Goal: Information Seeking & Learning: Learn about a topic

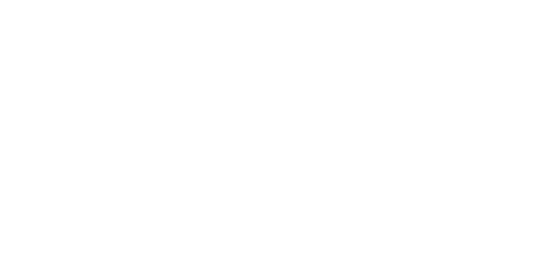
scroll to position [744, 0]
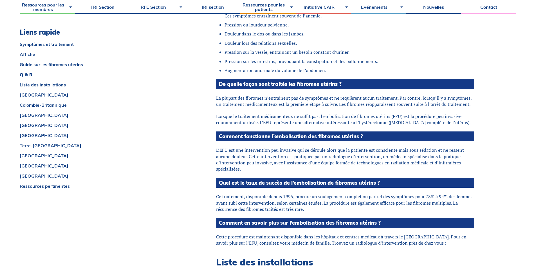
drag, startPoint x: 534, startPoint y: 65, endPoint x: 535, endPoint y: 84, distance: 19.2
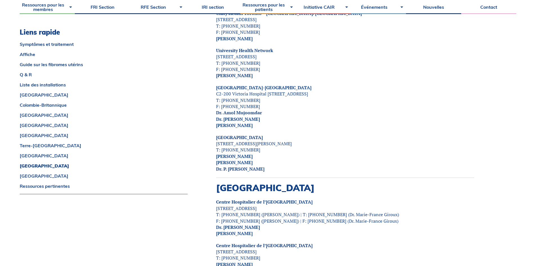
scroll to position [2411, 0]
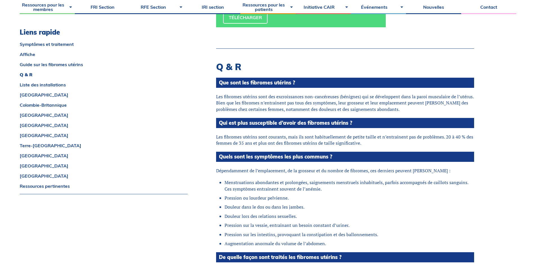
scroll to position [591, 0]
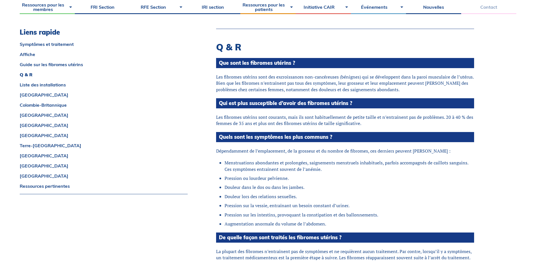
click at [488, 6] on link "Contact" at bounding box center [488, 7] width 55 height 14
drag, startPoint x: 350, startPoint y: 105, endPoint x: 309, endPoint y: 104, distance: 41.1
click at [309, 104] on h4 "Qui est plus susceptible d’avoir des fibromes utérins ?" at bounding box center [345, 103] width 258 height 10
copy h4 "fibromes utérins"
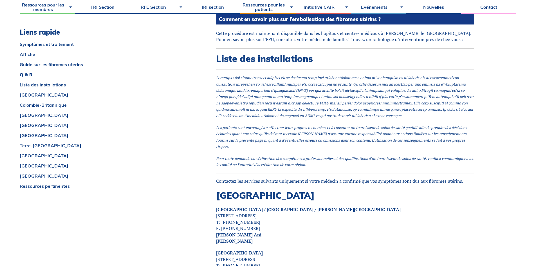
scroll to position [962, 0]
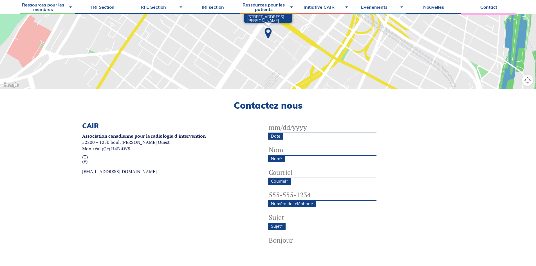
scroll to position [112, 0]
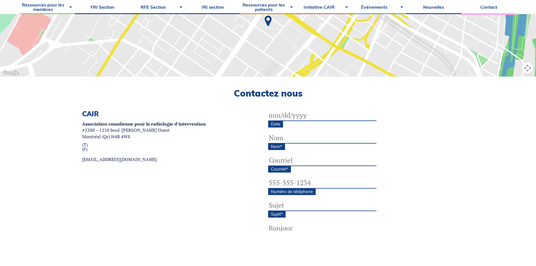
click at [294, 110] on input "Date" at bounding box center [322, 115] width 108 height 11
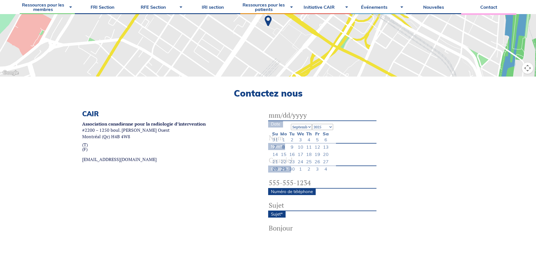
click at [186, 176] on div "CAIR Association canadienne pour la radiologie d’intervention #2200 – 1250 boul…" at bounding box center [143, 201] width 123 height 182
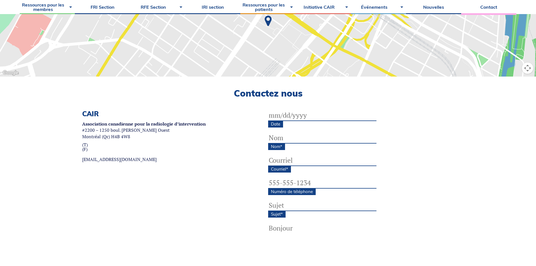
click at [275, 227] on textarea "Message *" at bounding box center [322, 245] width 108 height 45
click at [133, 160] on link "[EMAIL_ADDRESS][DOMAIN_NAME]" at bounding box center [143, 159] width 123 height 4
drag, startPoint x: 130, startPoint y: 161, endPoint x: 126, endPoint y: 162, distance: 3.7
click at [134, 163] on div "CAIR Association canadienne pour la radiologie d’intervention #2200 – 1250 boul…" at bounding box center [143, 201] width 123 height 182
drag, startPoint x: 134, startPoint y: 156, endPoint x: 134, endPoint y: 161, distance: 5.1
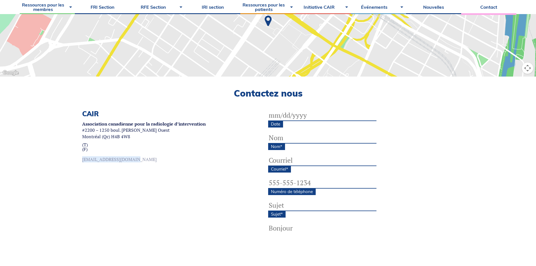
click at [134, 161] on div "CAIR Association canadienne pour la radiologie d’intervention #2200 – 1250 boul…" at bounding box center [143, 201] width 123 height 182
copy link "[EMAIL_ADDRESS][DOMAIN_NAME]"
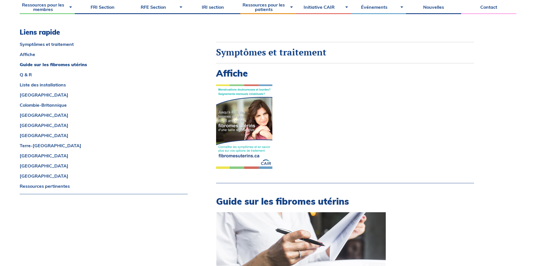
scroll to position [271, 0]
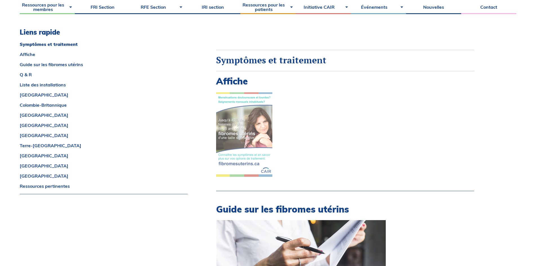
click at [256, 117] on img at bounding box center [244, 134] width 56 height 84
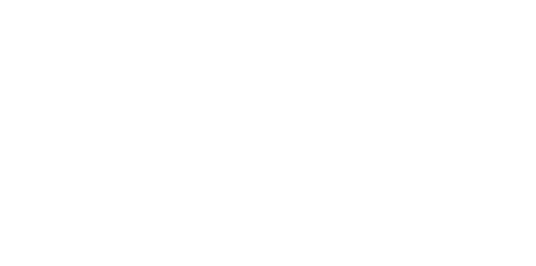
scroll to position [744, 0]
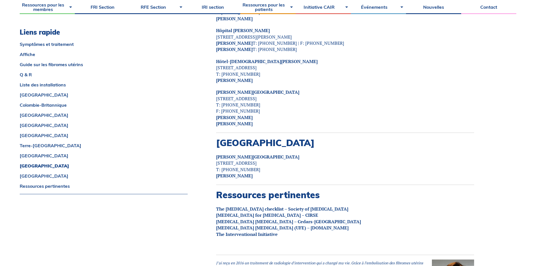
scroll to position [2990, 0]
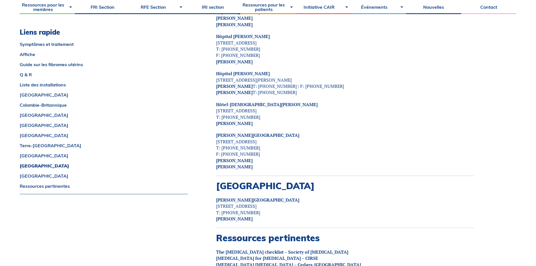
click at [355, 132] on p "McGill University Health Centre 1001 Decarie Blvd, Montreal, H4A3J1 T: 514-934-…" at bounding box center [345, 151] width 258 height 38
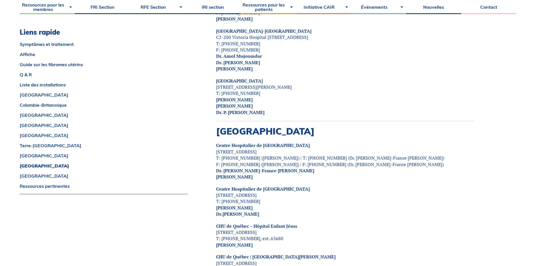
scroll to position [2596, 0]
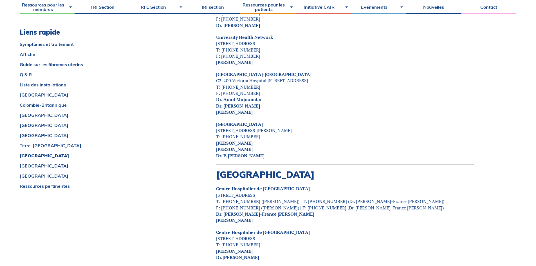
click at [316, 185] on p "Centre Hospitalier de l’Université de Montréal 1000 St Denis, Montreal, H2X0C1 …" at bounding box center [345, 204] width 258 height 38
click at [300, 185] on link "Centre Hospitalier de [GEOGRAPHIC_DATA]" at bounding box center [263, 188] width 94 height 6
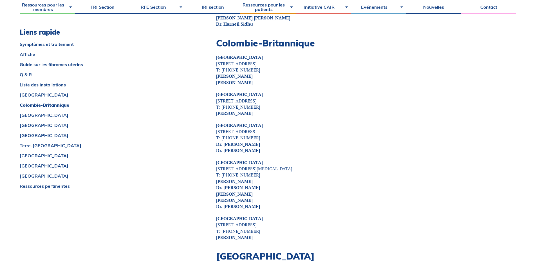
scroll to position [1373, 0]
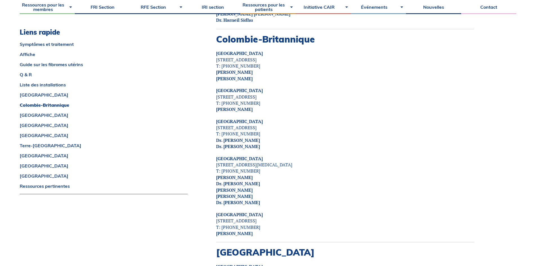
click at [412, 87] on p "Royal Columbian Hospital 330 East Columbia Street, New Westminster, V3L 3W7 T: …" at bounding box center [345, 99] width 258 height 25
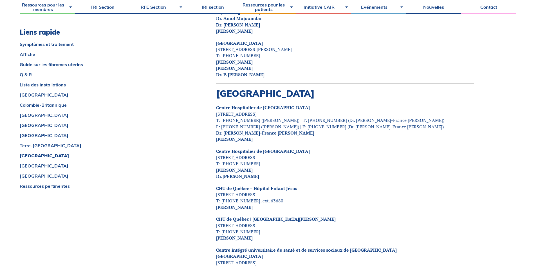
scroll to position [2678, 0]
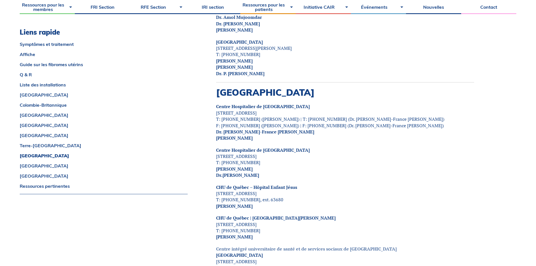
click at [257, 246] on link "Centre intégré universitaire de santé et de services sociaux de [GEOGRAPHIC_DAT…" at bounding box center [306, 249] width 181 height 6
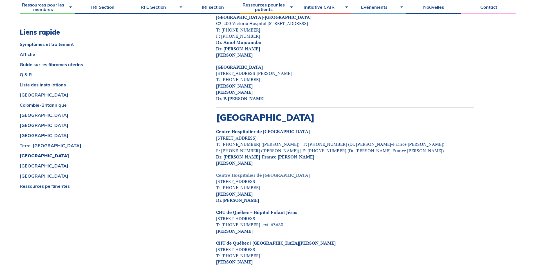
scroll to position [2650, 0]
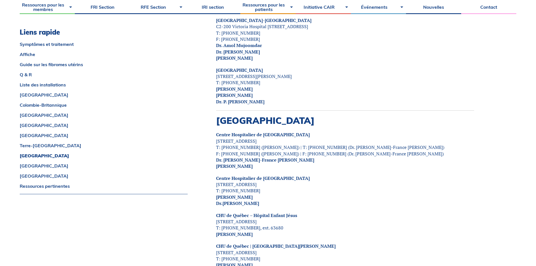
click at [319, 131] on p "[GEOGRAPHIC_DATA] [STREET_ADDRESS] T: [PHONE_NUMBER] ([PERSON_NAME]) | T: [PHON…" at bounding box center [345, 150] width 258 height 38
drag, startPoint x: 317, startPoint y: 121, endPoint x: 217, endPoint y: 123, distance: 99.8
click at [217, 131] on p "[GEOGRAPHIC_DATA] [STREET_ADDRESS] T: [PHONE_NUMBER] ([PERSON_NAME]) | T: [PHON…" at bounding box center [345, 150] width 258 height 38
copy link "Centre Hospitalier de [GEOGRAPHIC_DATA]"
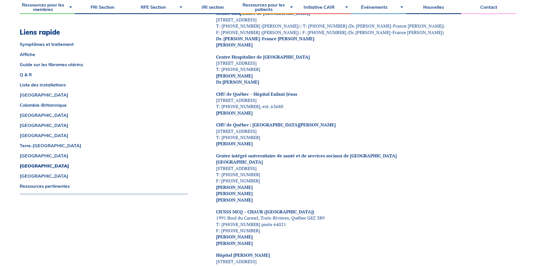
scroll to position [2779, 0]
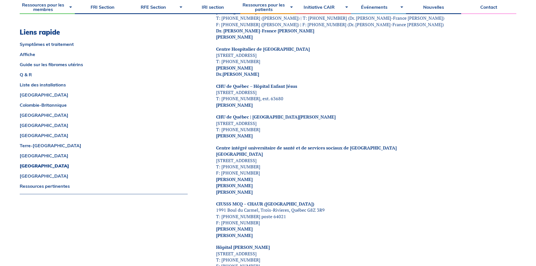
drag, startPoint x: 319, startPoint y: 104, endPoint x: 214, endPoint y: 101, distance: 105.2
click at [278, 114] on link "CHU de Québec | [GEOGRAPHIC_DATA][PERSON_NAME]" at bounding box center [276, 117] width 120 height 6
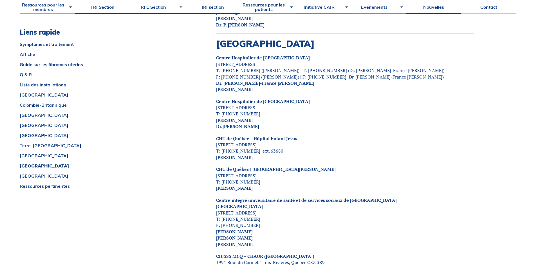
scroll to position [2813, 0]
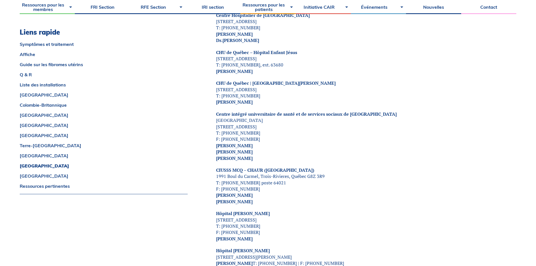
click at [255, 117] on link "[GEOGRAPHIC_DATA]" at bounding box center [239, 120] width 47 height 6
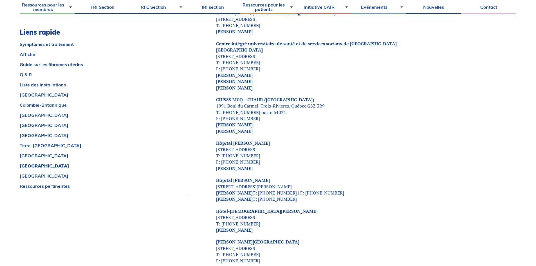
scroll to position [2891, 0]
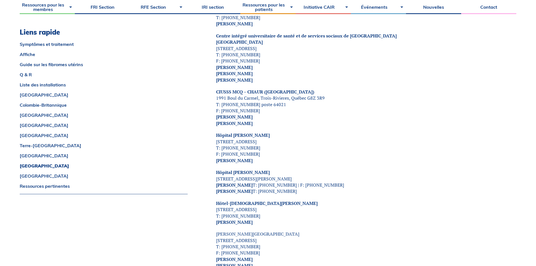
click at [252, 231] on link "[PERSON_NAME][GEOGRAPHIC_DATA]" at bounding box center [257, 234] width 83 height 6
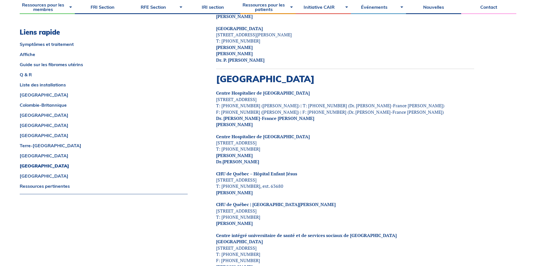
scroll to position [2653, 0]
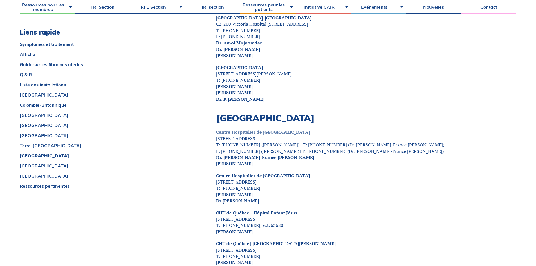
click at [294, 129] on link "Centre Hospitalier de [GEOGRAPHIC_DATA]" at bounding box center [263, 132] width 94 height 6
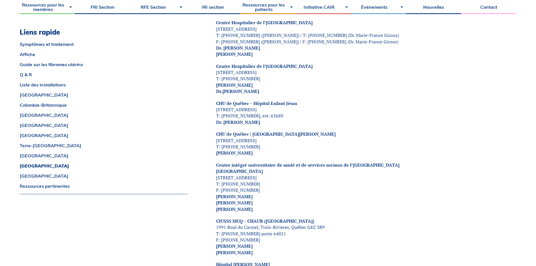
scroll to position [2711, 0]
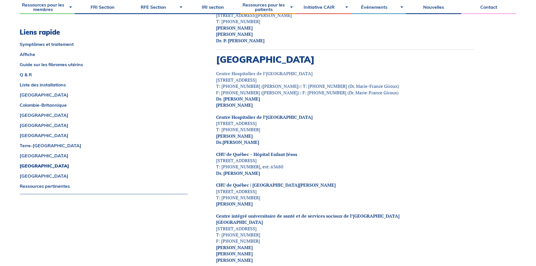
click at [308, 70] on link "Centre Hospitalier de l’[GEOGRAPHIC_DATA]" at bounding box center [264, 73] width 96 height 6
